Goal: Task Accomplishment & Management: Use online tool/utility

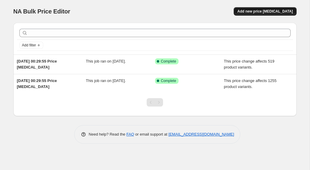
click at [258, 13] on span "Add new price [MEDICAL_DATA]" at bounding box center [266, 11] width 56 height 5
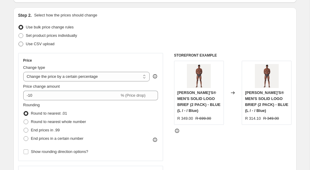
scroll to position [58, 0]
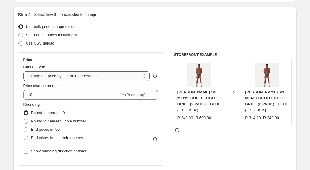
click at [43, 79] on select "Change the price to a certain amount Change the price by a certain amount Chang…" at bounding box center [86, 76] width 127 height 10
click at [54, 76] on select "Change the price to a certain amount Change the price by a certain amount Chang…" at bounding box center [86, 76] width 127 height 10
select select "pcap"
click at [23, 71] on select "Change the price to a certain amount Change the price by a certain amount Chang…" at bounding box center [86, 76] width 127 height 10
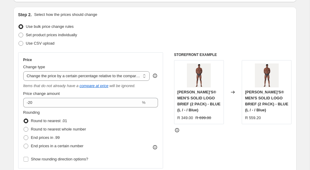
click at [52, 96] on label "Price change amount" at bounding box center [41, 93] width 37 height 6
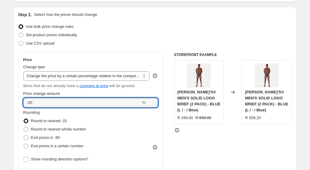
click at [52, 98] on input "-20" at bounding box center [82, 103] width 118 height 10
type input "-2"
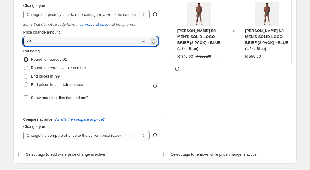
scroll to position [123, 0]
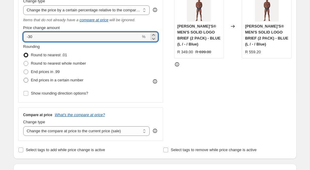
type input "-30"
click at [52, 80] on span "End prices in a certain number" at bounding box center [57, 80] width 53 height 4
click at [24, 78] on input "End prices in a certain number" at bounding box center [24, 78] width 0 height 0
radio input "true"
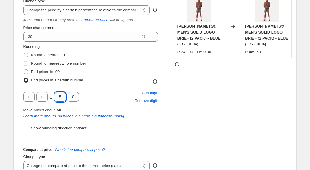
click at [60, 97] on input "5" at bounding box center [60, 97] width 11 height 10
type input "0"
click at [27, 99] on input "text" at bounding box center [28, 97] width 11 height 10
type input "9"
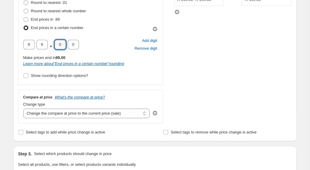
scroll to position [195, 0]
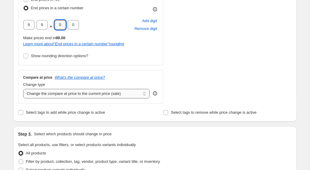
click at [103, 92] on select "Change the compare at price to the current price (sale) Change the compare at p…" at bounding box center [86, 94] width 127 height 10
select select "no_change"
click at [23, 89] on select "Change the compare at price to the current price (sale) Change the compare at p…" at bounding box center [86, 94] width 127 height 10
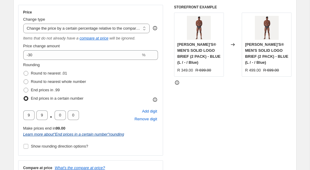
scroll to position [106, 0]
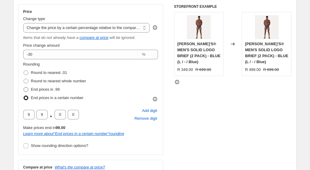
click at [40, 90] on span "End prices in .99" at bounding box center [45, 89] width 29 height 4
click at [24, 87] on input "End prices in .99" at bounding box center [24, 87] width 0 height 0
radio input "true"
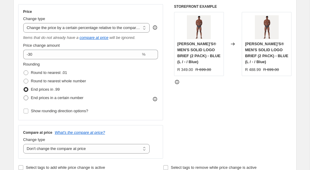
click at [36, 97] on span "End prices in a certain number" at bounding box center [57, 97] width 53 height 4
click at [24, 96] on input "End prices in a certain number" at bounding box center [24, 95] width 0 height 0
radio input "true"
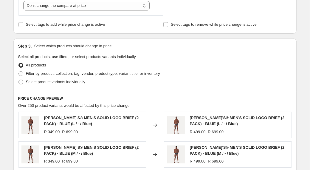
scroll to position [283, 0]
click at [73, 83] on span "Select product variants individually" at bounding box center [55, 82] width 59 height 4
click at [19, 80] on input "Select product variants individually" at bounding box center [19, 80] width 0 height 0
radio input "true"
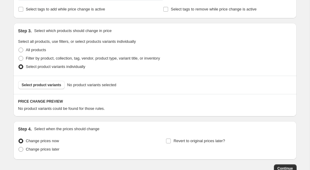
scroll to position [299, 0]
click at [40, 84] on span "Select product variants" at bounding box center [42, 84] width 40 height 5
click at [42, 60] on span "Filter by product, collection, tag, vendor, product type, variant title, or inv…" at bounding box center [93, 58] width 134 height 6
click at [19, 56] on input "Filter by product, collection, tag, vendor, product type, variant title, or inv…" at bounding box center [19, 56] width 0 height 0
radio input "true"
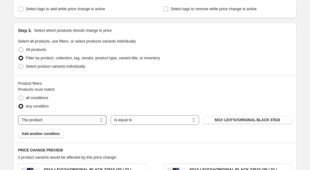
click at [79, 120] on select "The product The product's collection The product's tag The product's vendor The…" at bounding box center [62, 120] width 89 height 10
select select "collection"
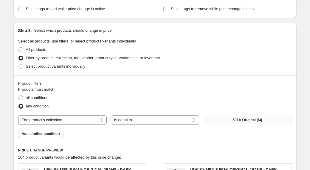
click at [209, 118] on button "501® Original (M)" at bounding box center [247, 120] width 89 height 8
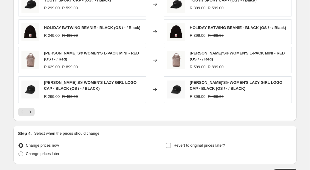
scroll to position [541, 0]
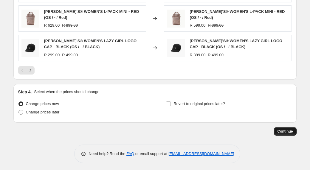
click at [283, 127] on button "Continue" at bounding box center [285, 131] width 23 height 8
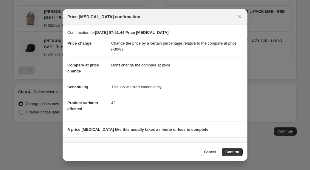
scroll to position [33, 0]
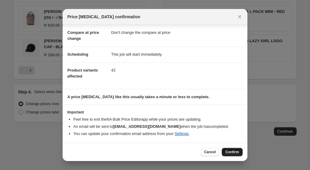
click at [231, 152] on span "Confirm" at bounding box center [233, 151] width 14 height 5
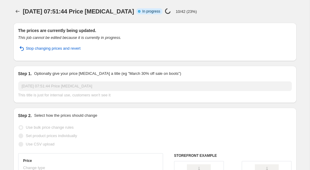
select select "pcap"
select select "no_change"
select select "collection"
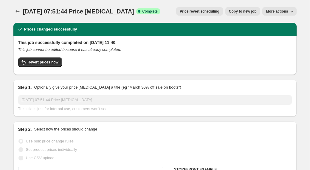
click at [87, 115] on div "Step 1. Optionally give your price [MEDICAL_DATA] a title (eg "March 30% off sa…" at bounding box center [155, 97] width 284 height 37
